Goal: Task Accomplishment & Management: Manage account settings

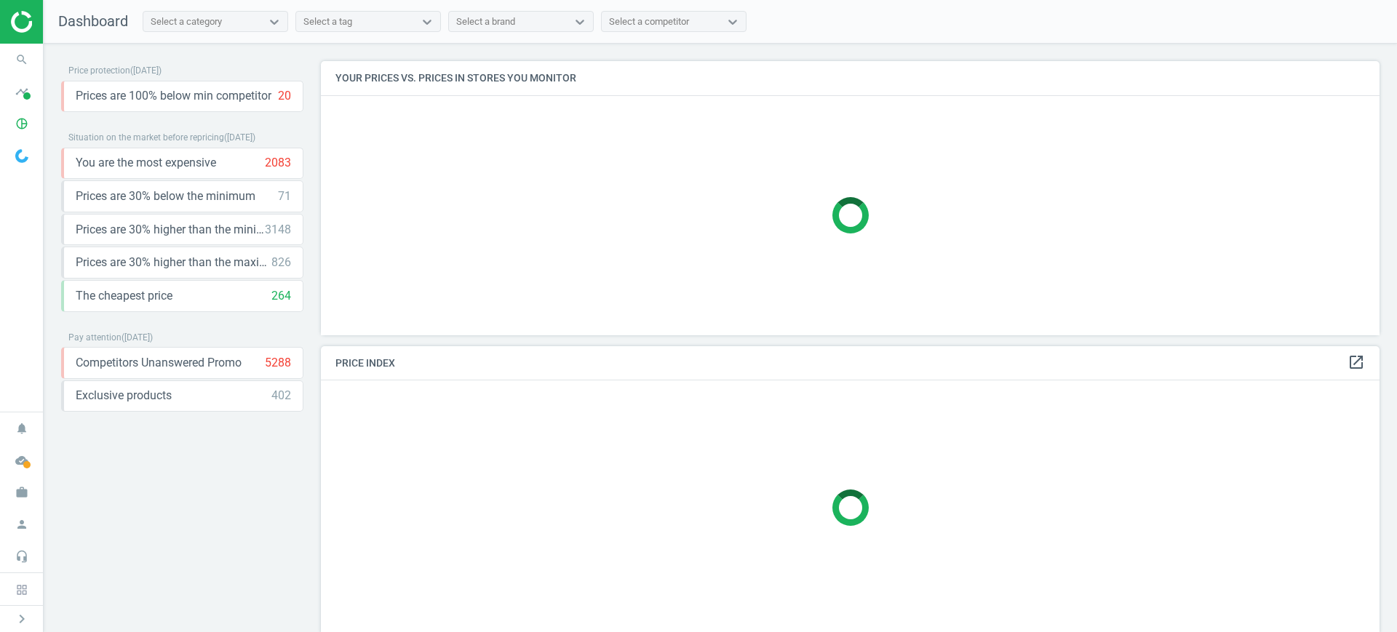
scroll to position [302, 1073]
click at [15, 126] on icon "pie_chart_outlined" at bounding box center [22, 124] width 28 height 28
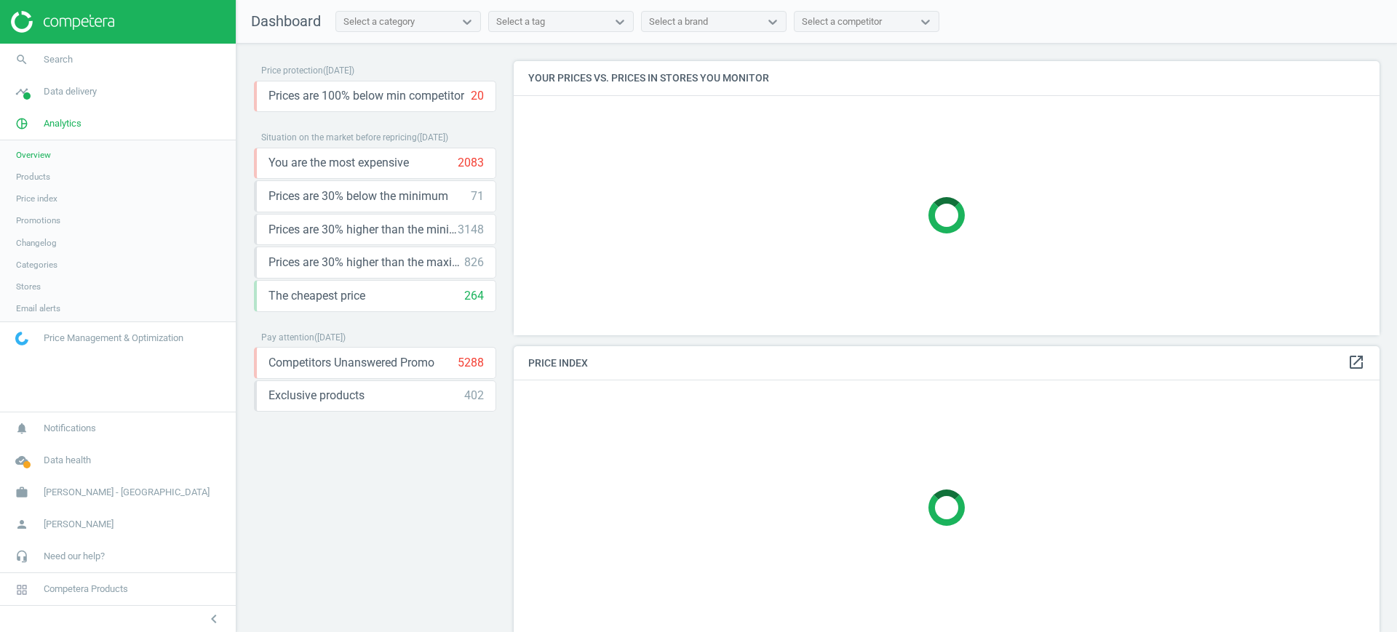
scroll to position [302, 880]
click at [38, 482] on span "work" at bounding box center [22, 492] width 44 height 32
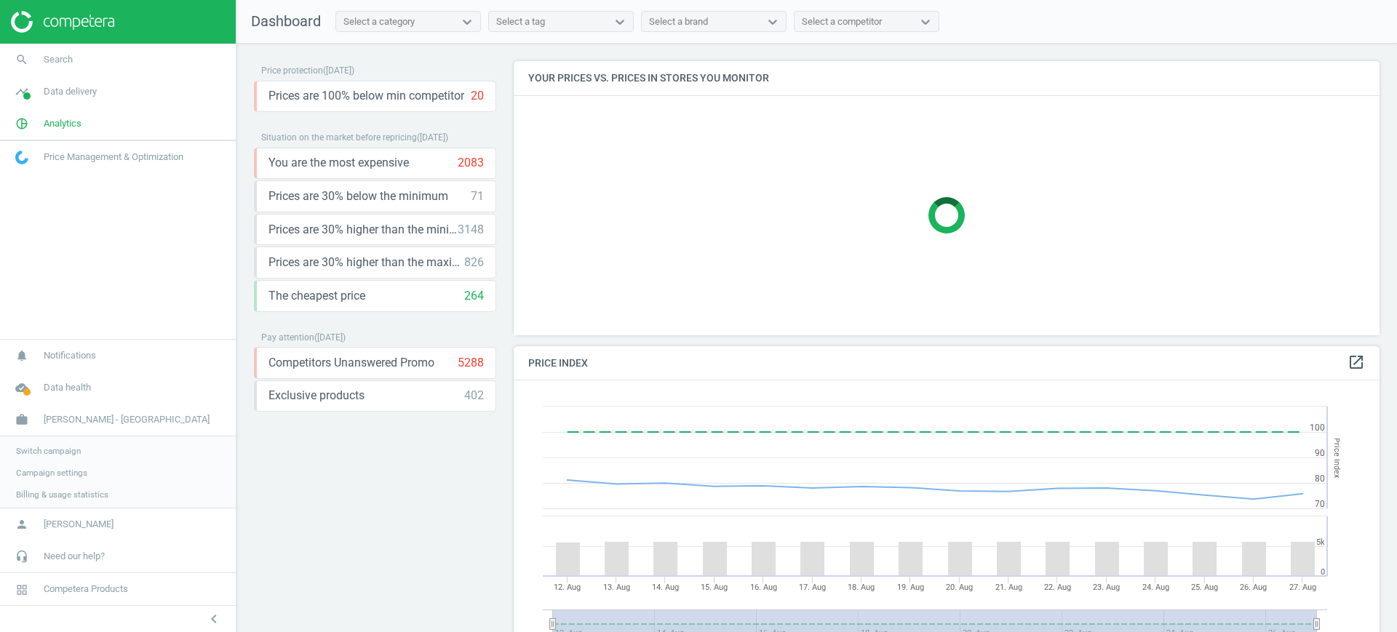
scroll to position [363, 880]
click at [47, 442] on link "Switch campaign" at bounding box center [118, 450] width 236 height 22
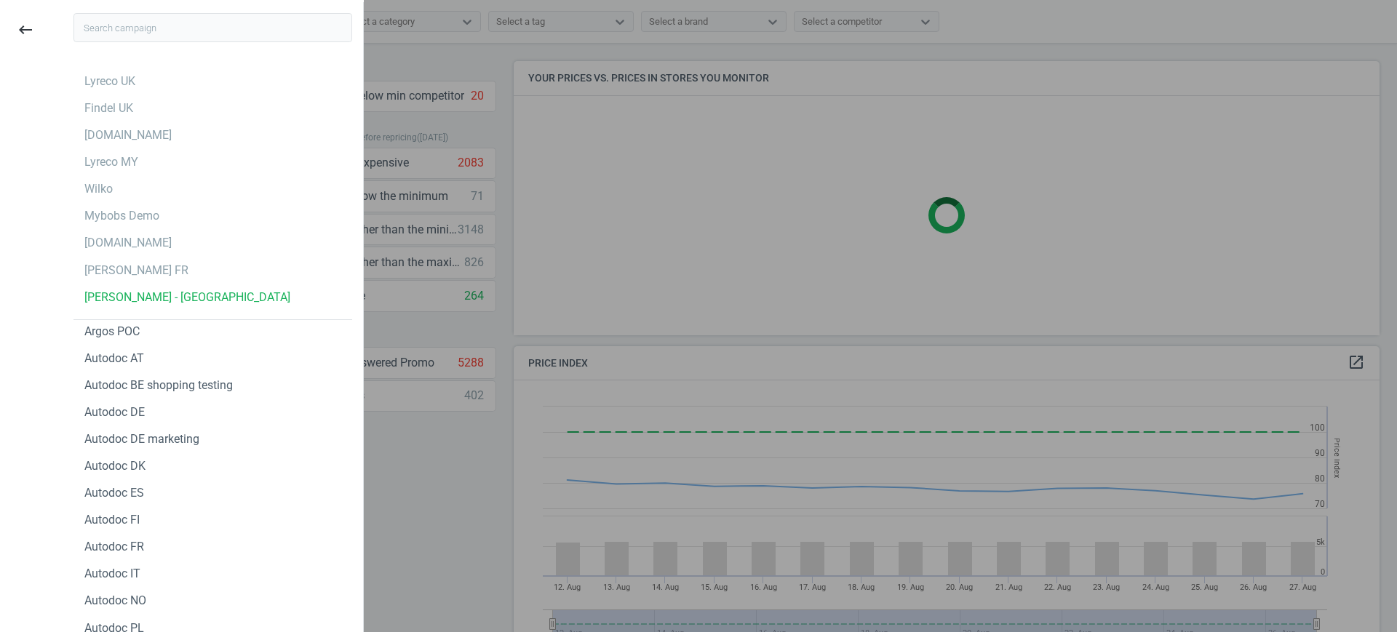
scroll to position [316, 880]
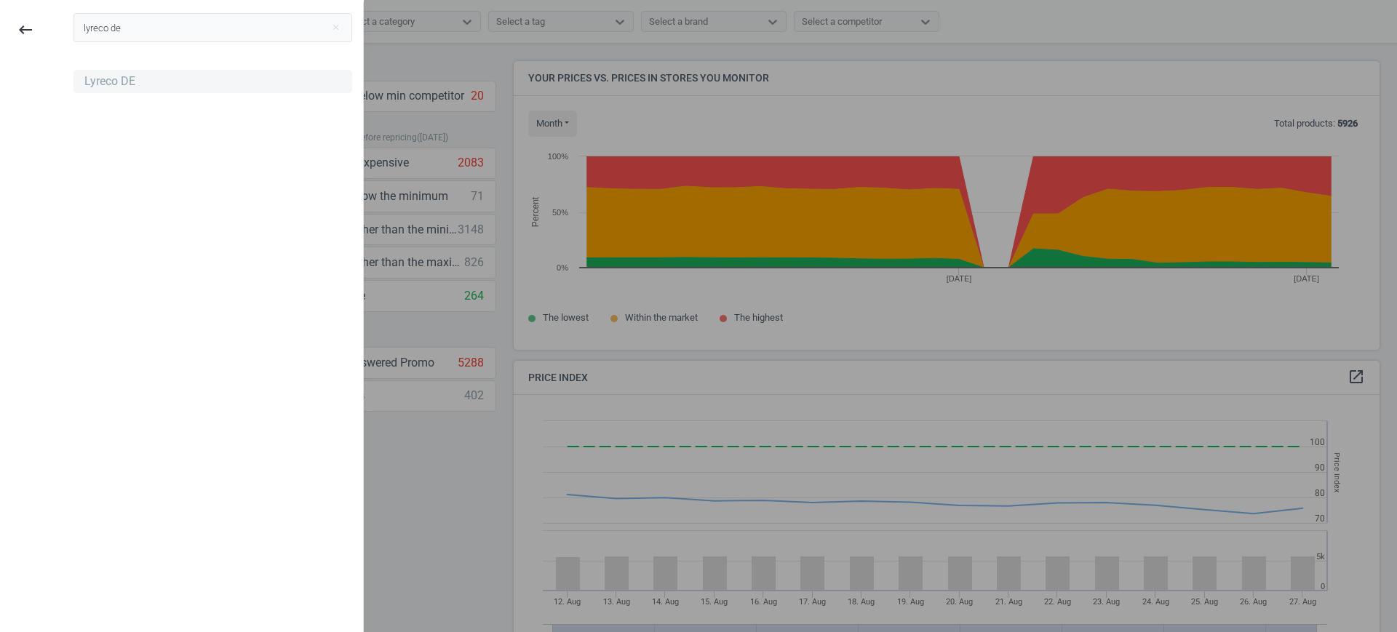
type input "lyreco de"
click at [132, 85] on div "Lyreco DE" at bounding box center [212, 81] width 279 height 23
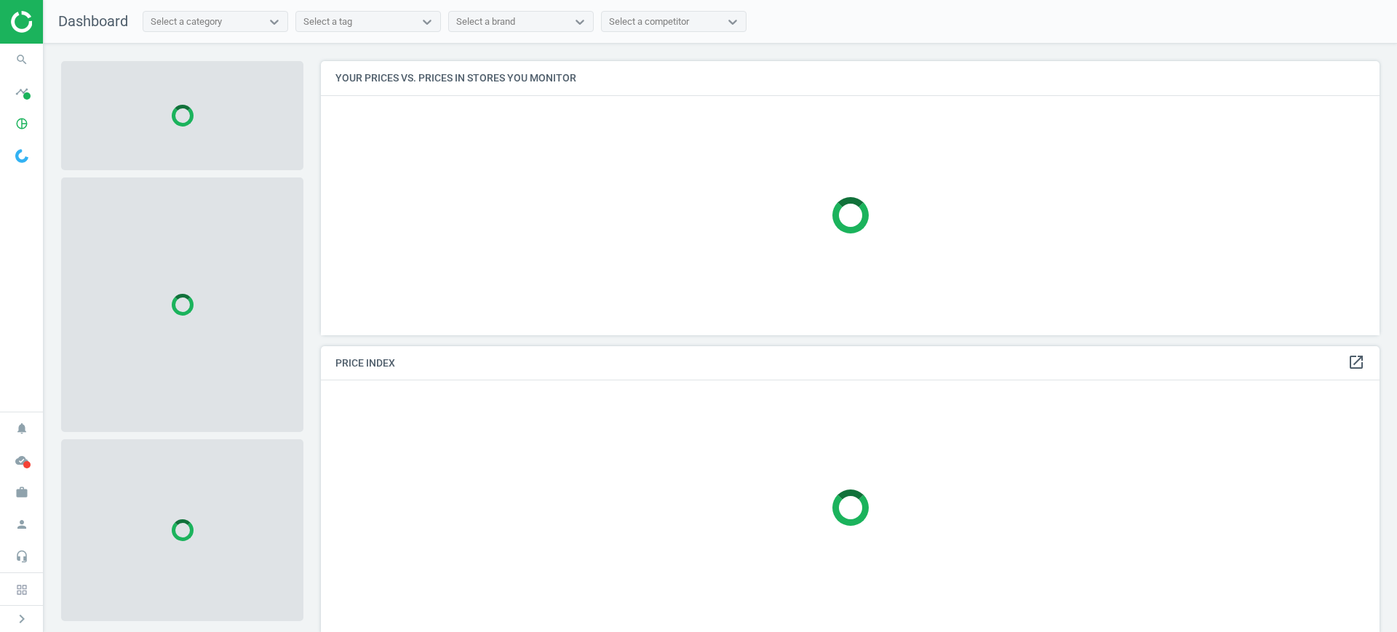
scroll to position [302, 1073]
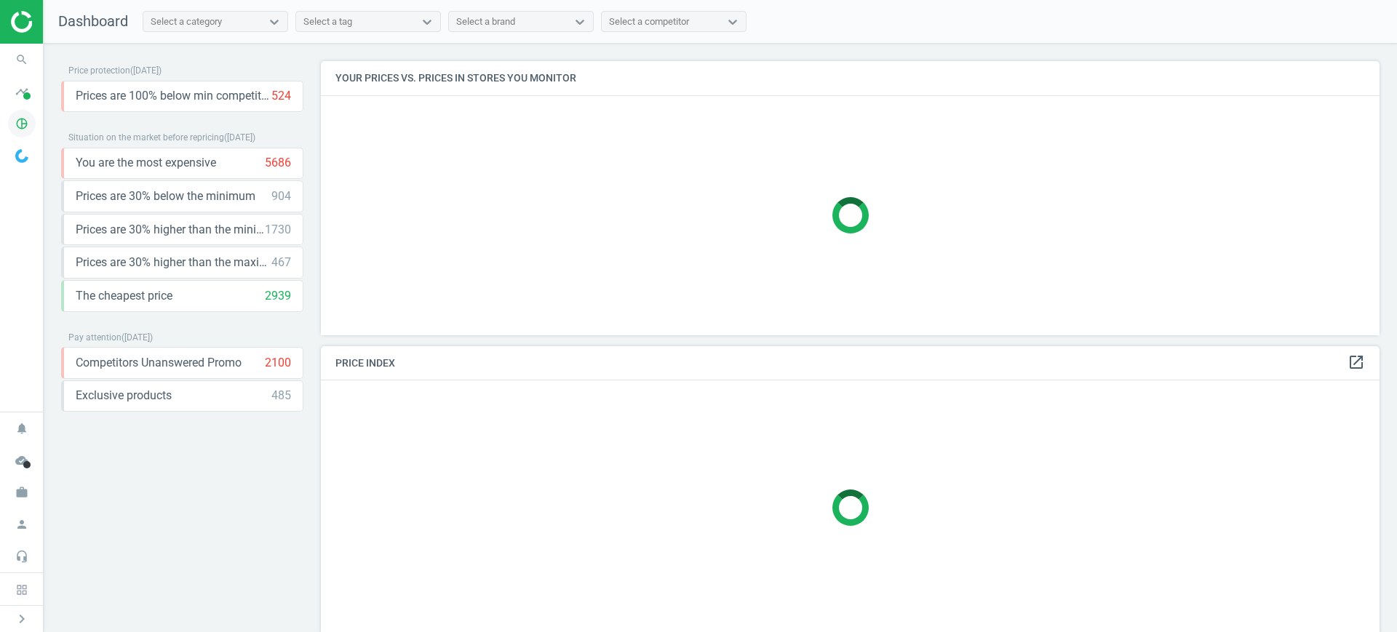
click at [25, 119] on icon "pie_chart_outlined" at bounding box center [22, 124] width 28 height 28
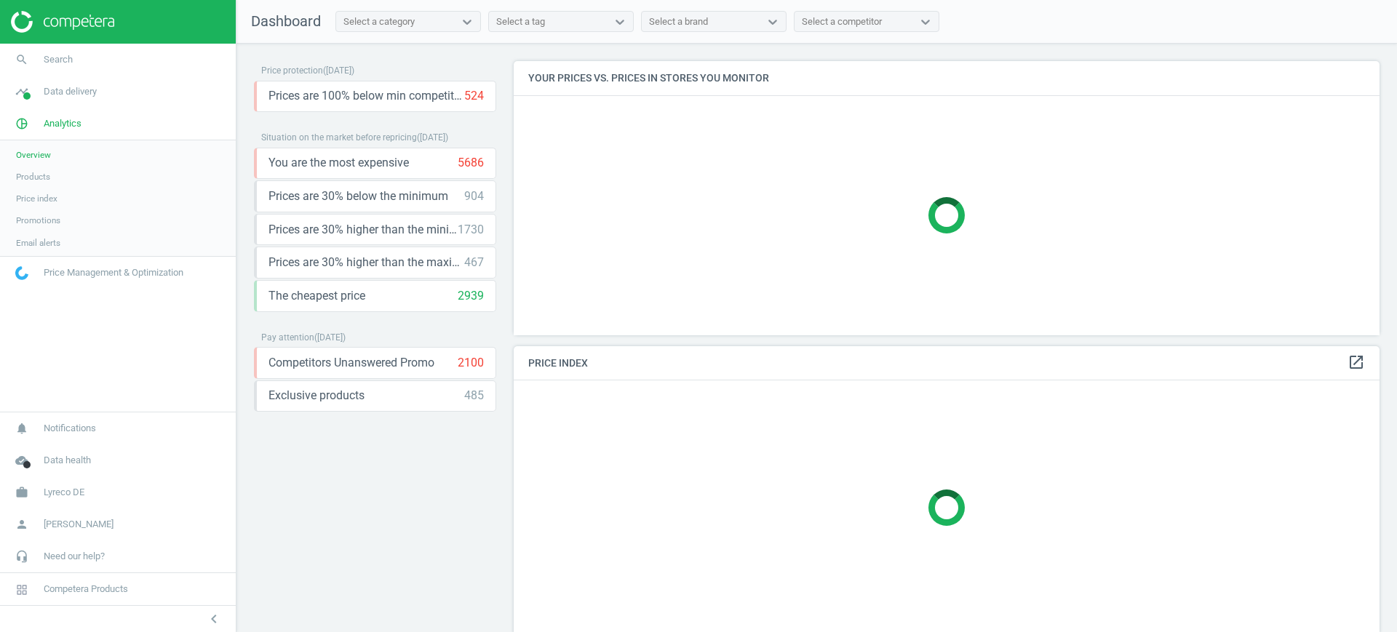
scroll to position [302, 880]
click at [36, 179] on span "Products" at bounding box center [33, 177] width 34 height 12
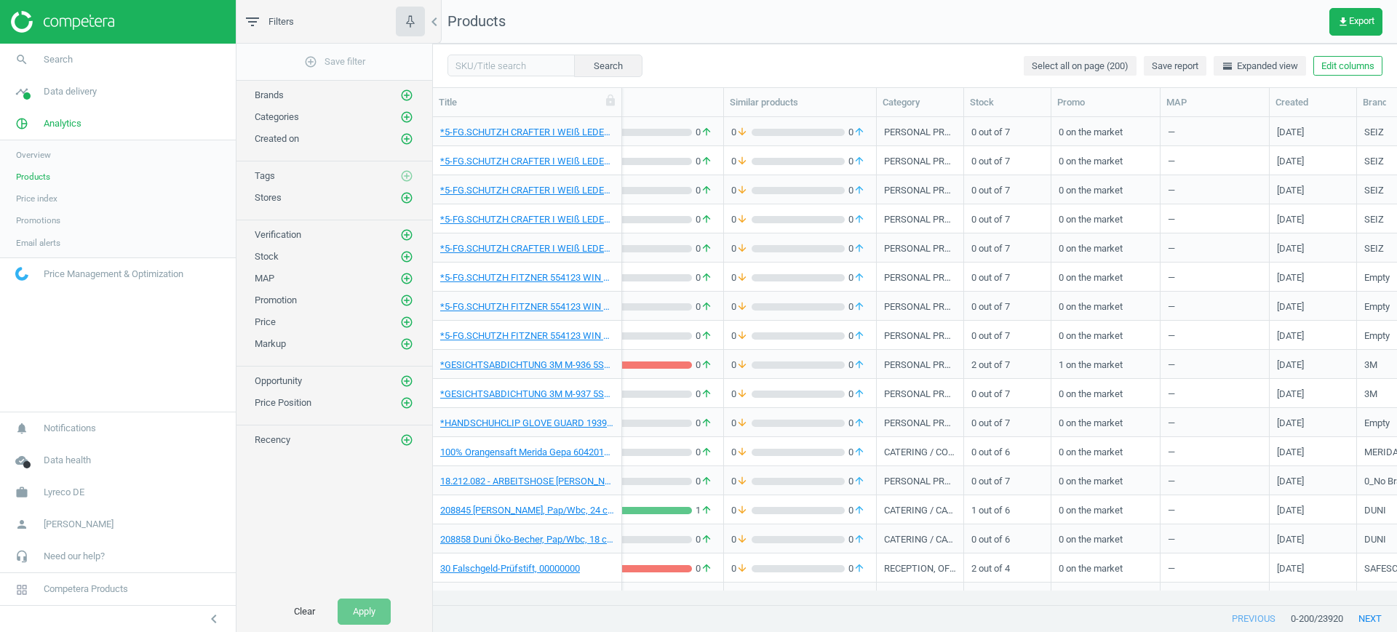
scroll to position [0, 389]
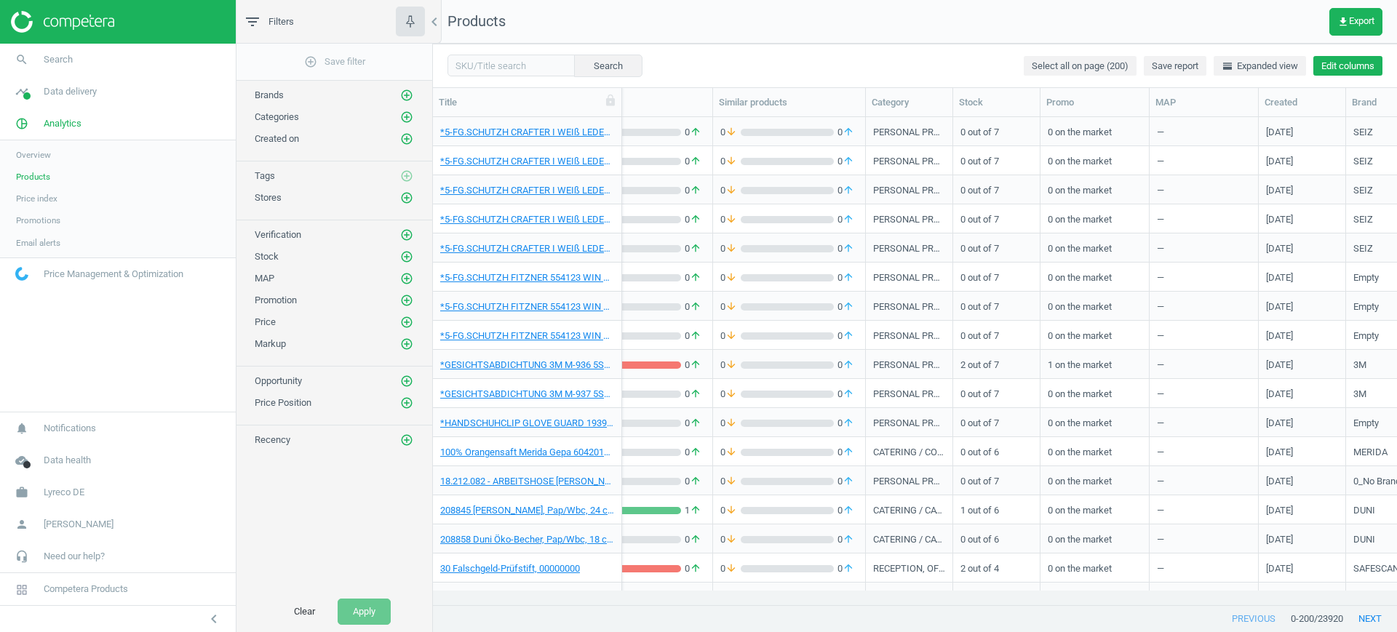
click at [1358, 62] on button "Edit columns" at bounding box center [1347, 66] width 69 height 20
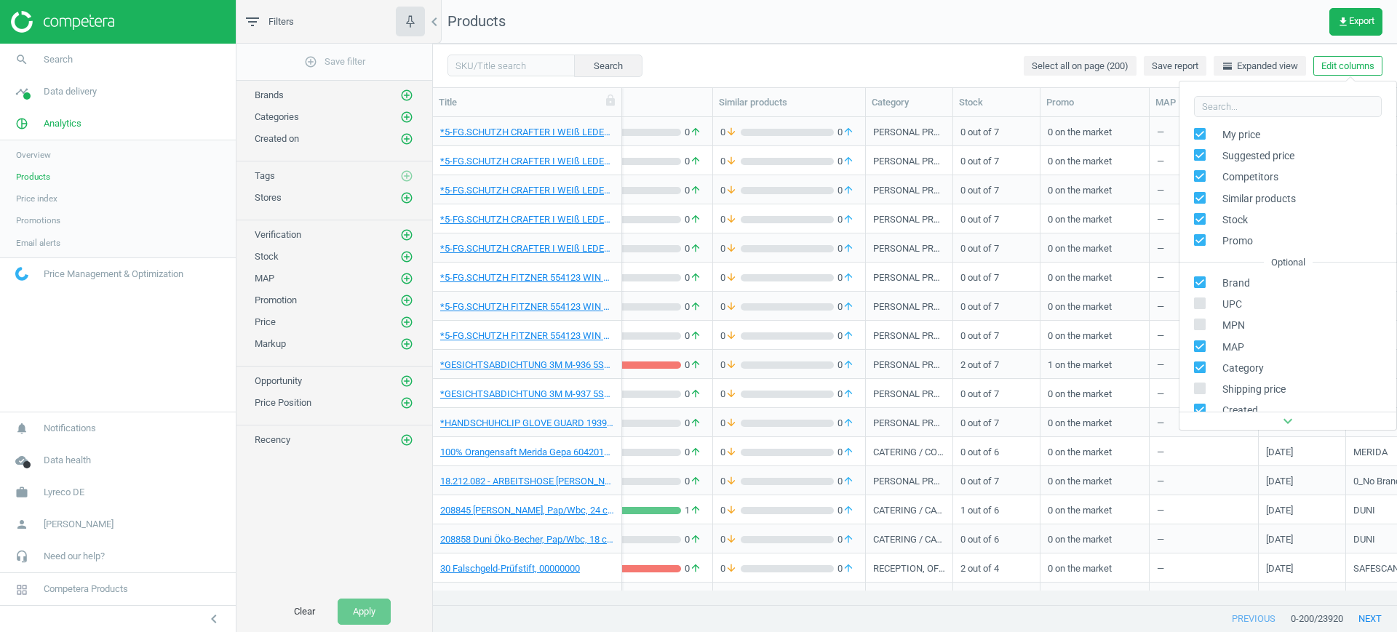
scroll to position [91, 0]
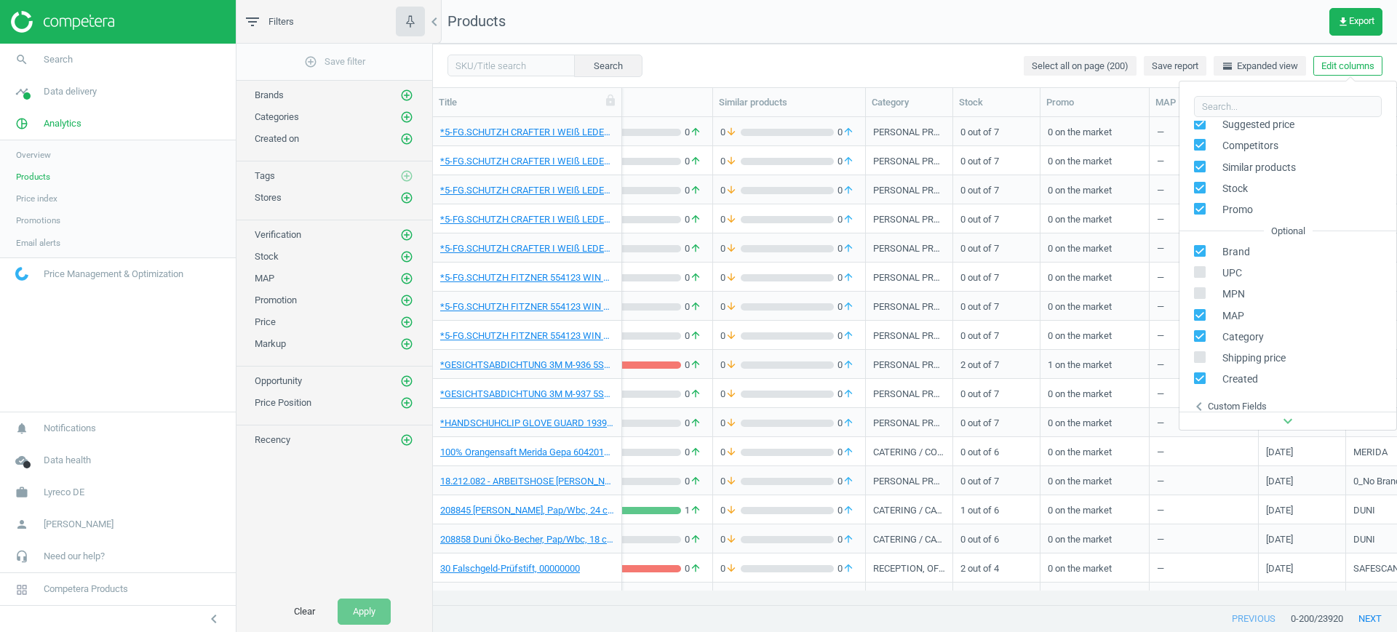
click at [1201, 296] on input "checkbox" at bounding box center [1199, 293] width 9 height 9
checkbox input "true"
drag, startPoint x: 1185, startPoint y: 607, endPoint x: 1258, endPoint y: 596, distance: 74.4
click at [1258, 596] on div "Search Select all on page (200) Save report horizontal_split Expanded view Edit…" at bounding box center [915, 338] width 964 height 589
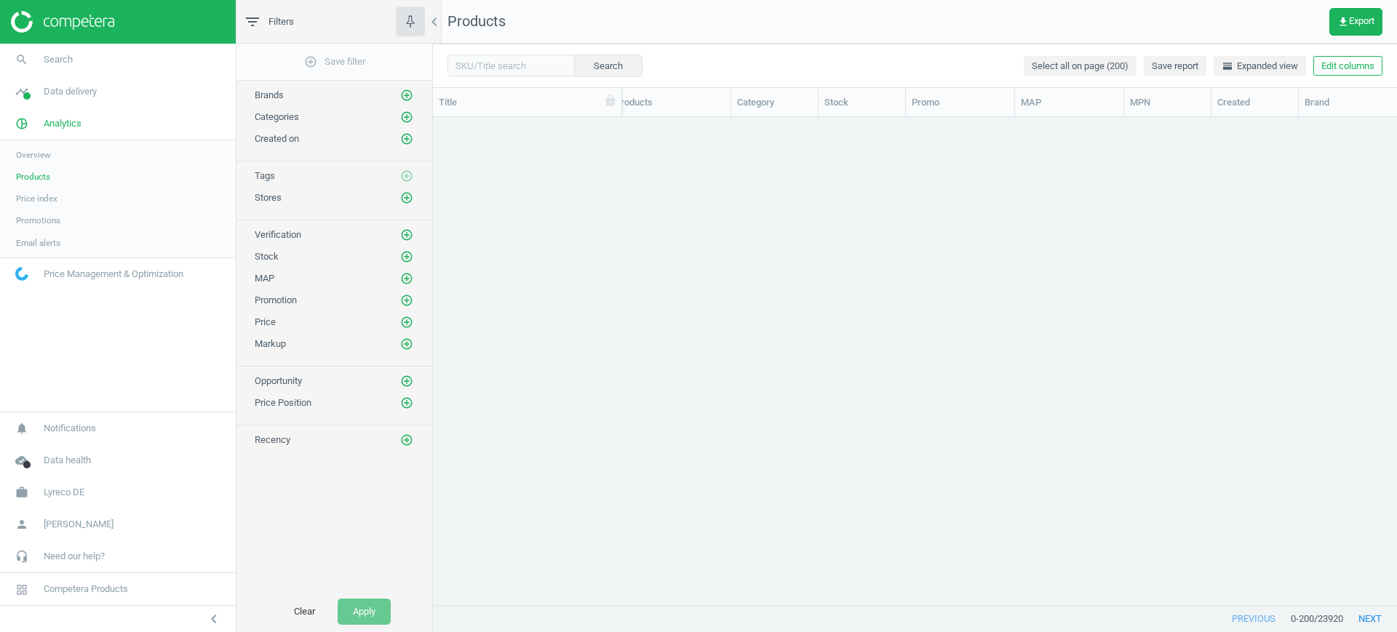
scroll to position [5346, 0]
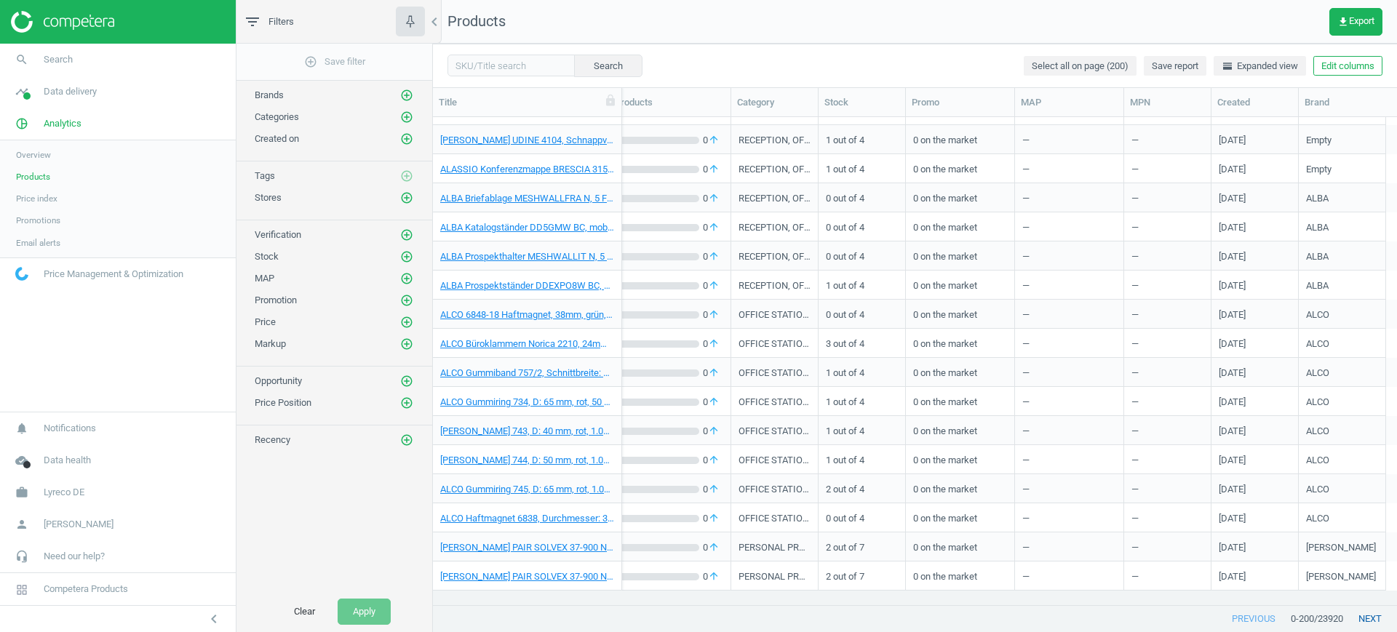
click at [1376, 621] on button "next" at bounding box center [1370, 619] width 54 height 26
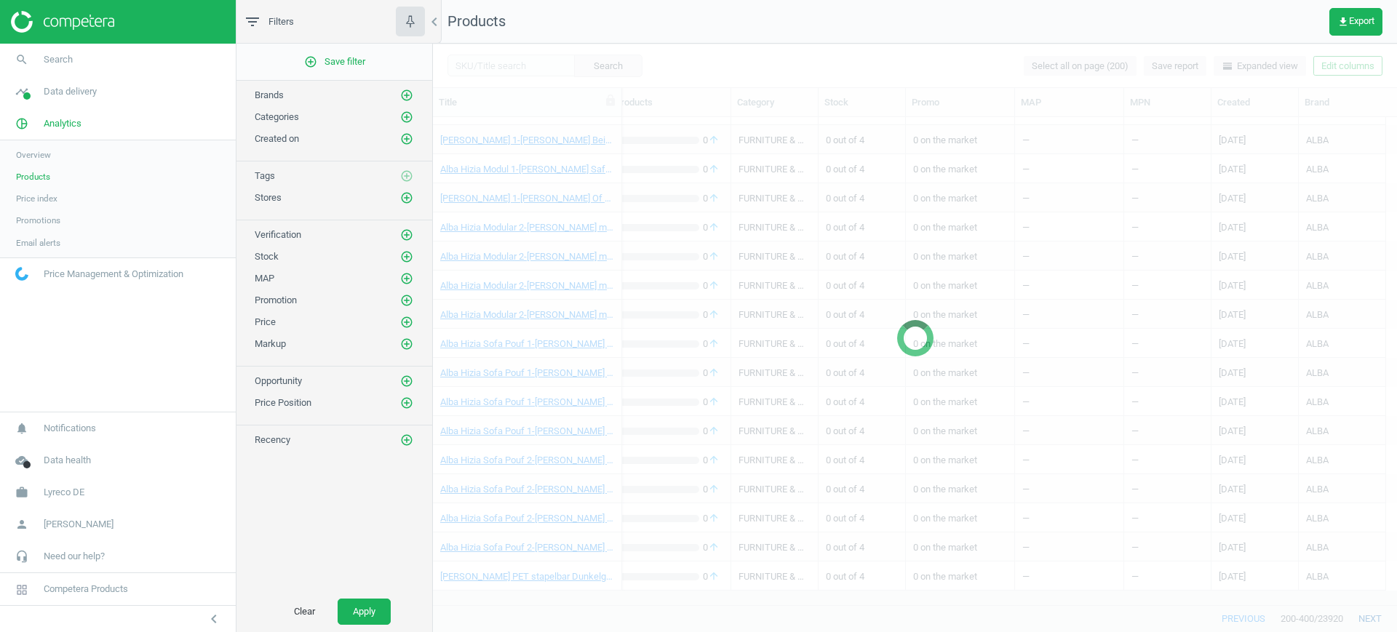
click at [1376, 621] on div at bounding box center [915, 338] width 964 height 589
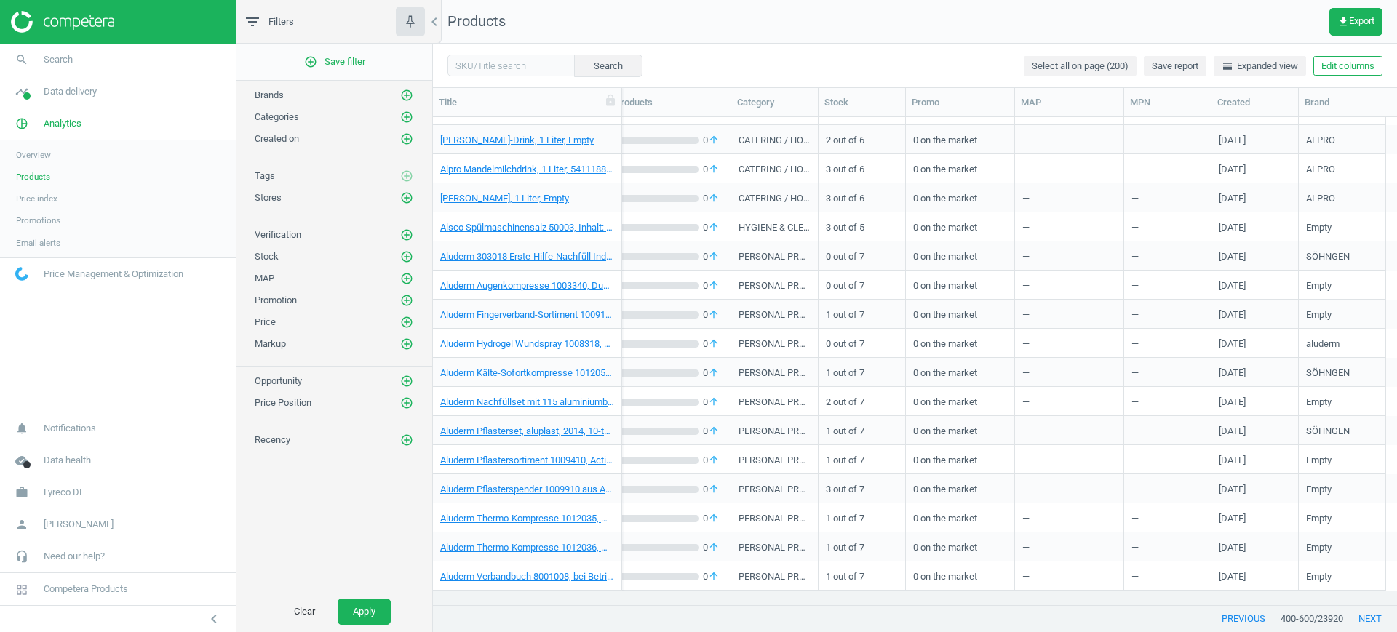
click at [1325, 50] on div "Search Select all on page (200) Save report horizontal_split Expanded view Edit…" at bounding box center [915, 66] width 964 height 44
click at [1328, 56] on div "Select all on page (200) Save report horizontal_split Expanded view Edit columns" at bounding box center [1203, 66] width 359 height 20
click at [1339, 63] on button "Edit columns" at bounding box center [1347, 66] width 69 height 20
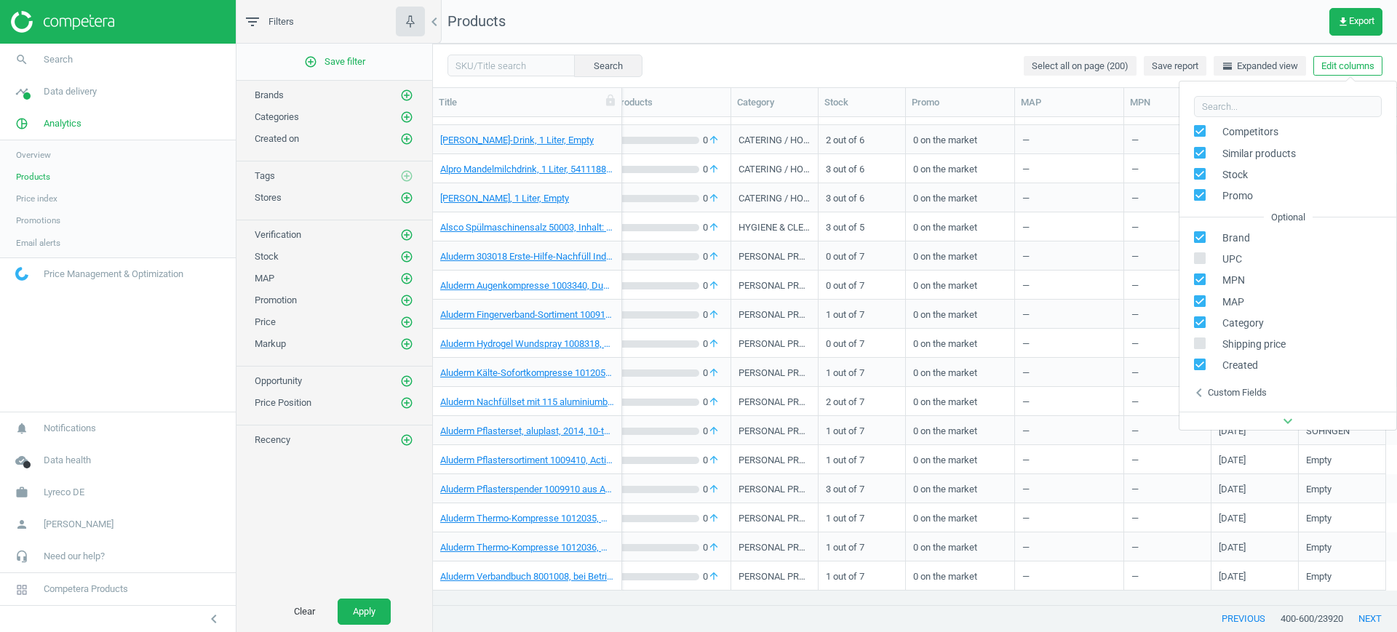
scroll to position [198, 0]
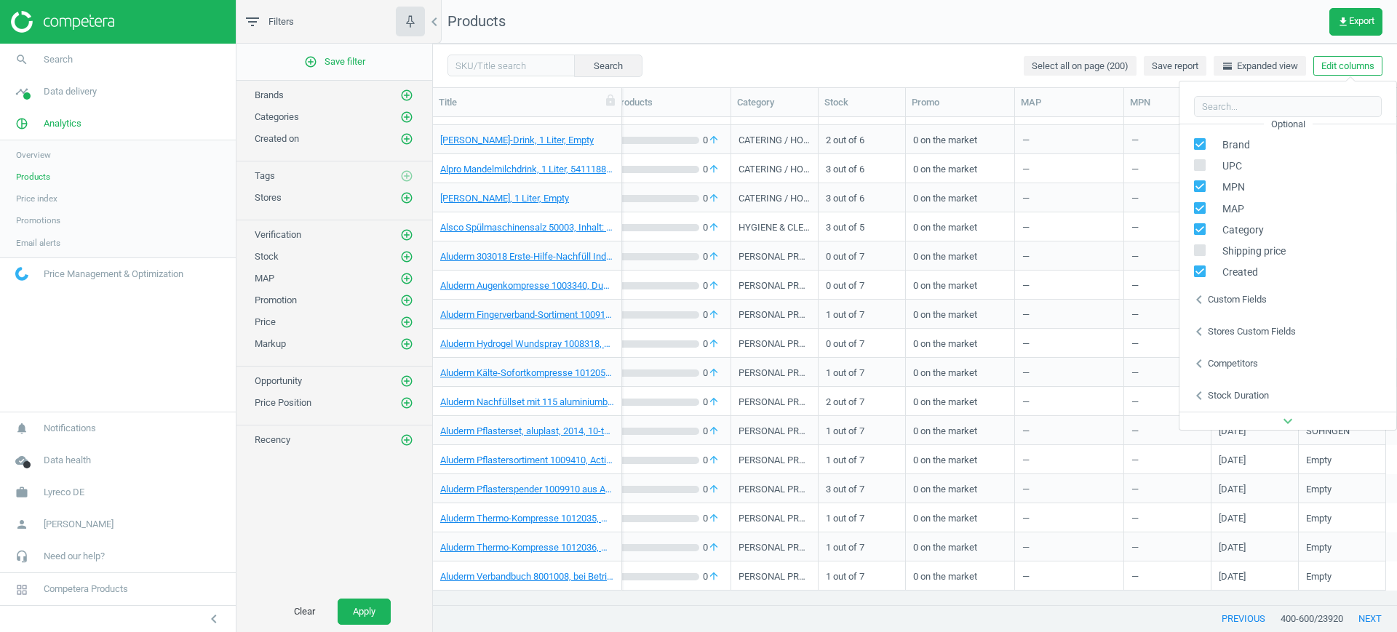
click at [1200, 300] on icon "chevron_left" at bounding box center [1198, 299] width 17 height 17
click at [1211, 292] on div "chevron_left Custom fields" at bounding box center [1287, 300] width 217 height 32
click at [946, 223] on icon at bounding box center [941, 224] width 12 height 12
click at [946, 223] on input "checkbox" at bounding box center [940, 223] width 9 height 9
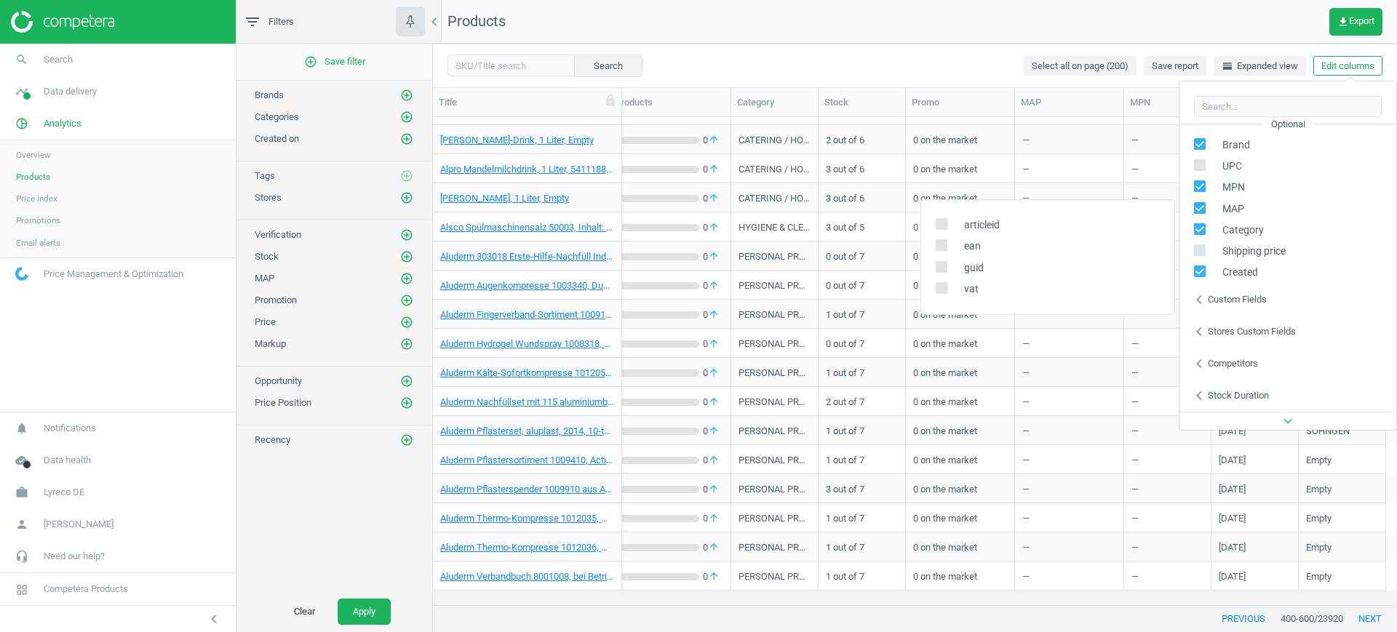
checkbox input "true"
click at [941, 42] on nav "Products get_app Export" at bounding box center [915, 22] width 964 height 44
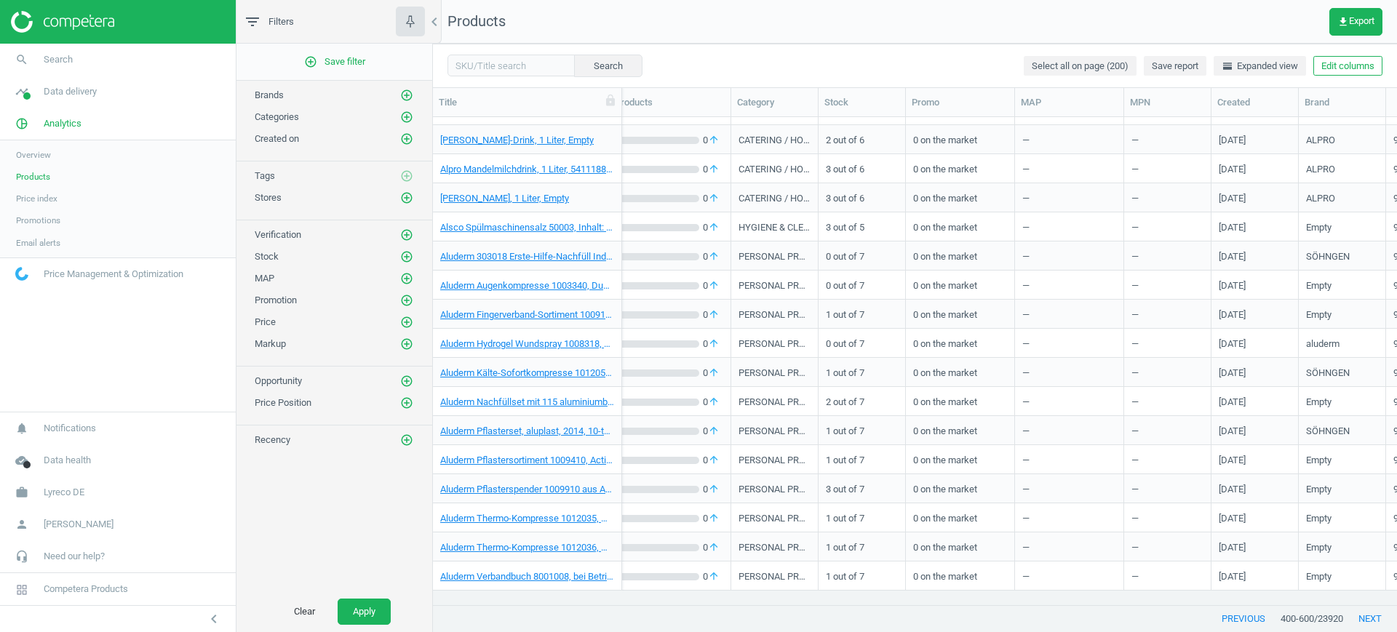
scroll to position [0, 610]
